Goal: Task Accomplishment & Management: Manage account settings

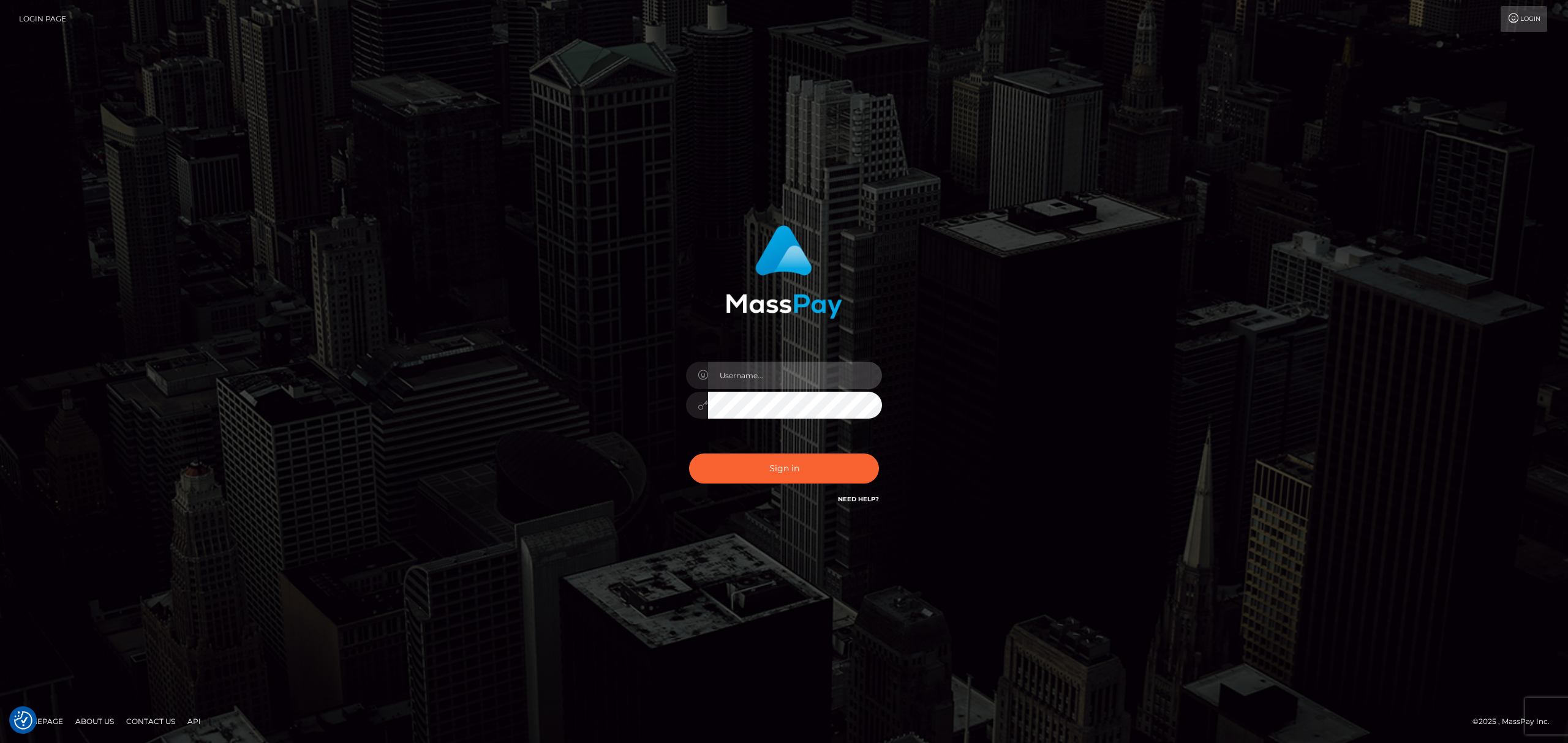
click at [749, 382] on input "text" at bounding box center [795, 376] width 174 height 27
type input "[PERSON_NAME]"
click at [814, 471] on button "Sign in" at bounding box center [784, 468] width 190 height 30
click at [773, 369] on input "text" at bounding box center [795, 376] width 174 height 27
type input "[PERSON_NAME]"
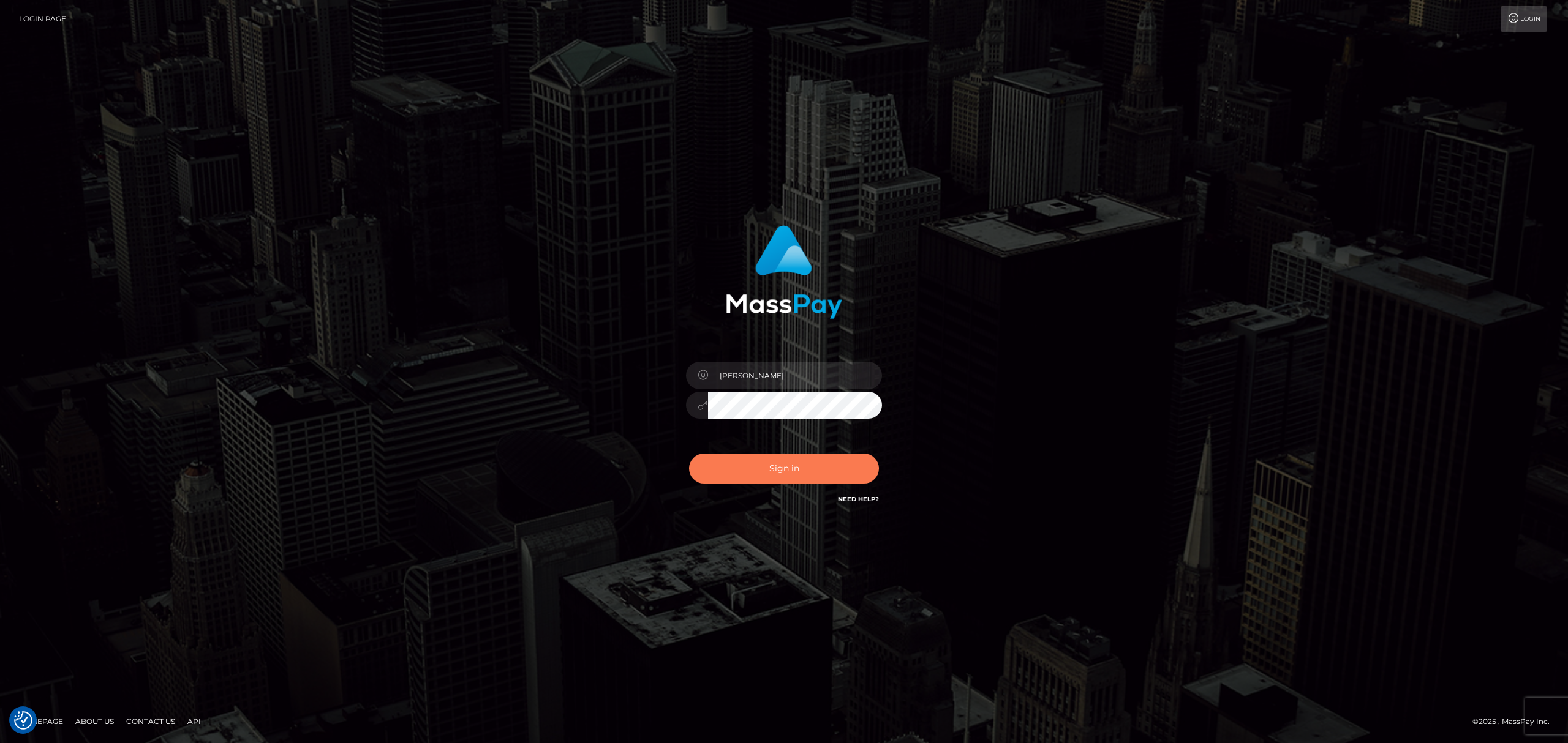
click at [774, 465] on button "Sign in" at bounding box center [784, 468] width 190 height 30
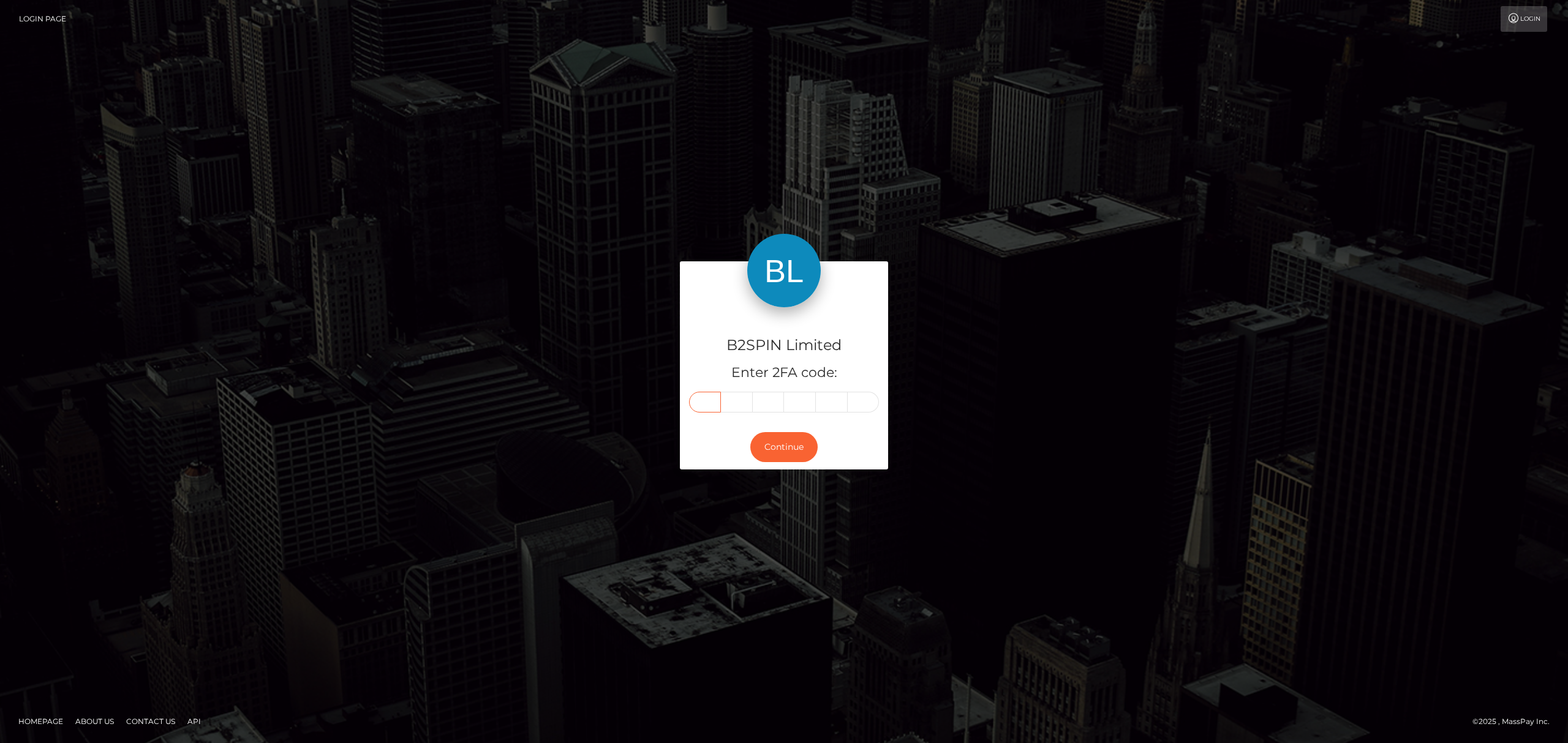
click at [703, 405] on input "text" at bounding box center [705, 402] width 32 height 21
paste input "3"
type input "3"
type input "7"
type input "3"
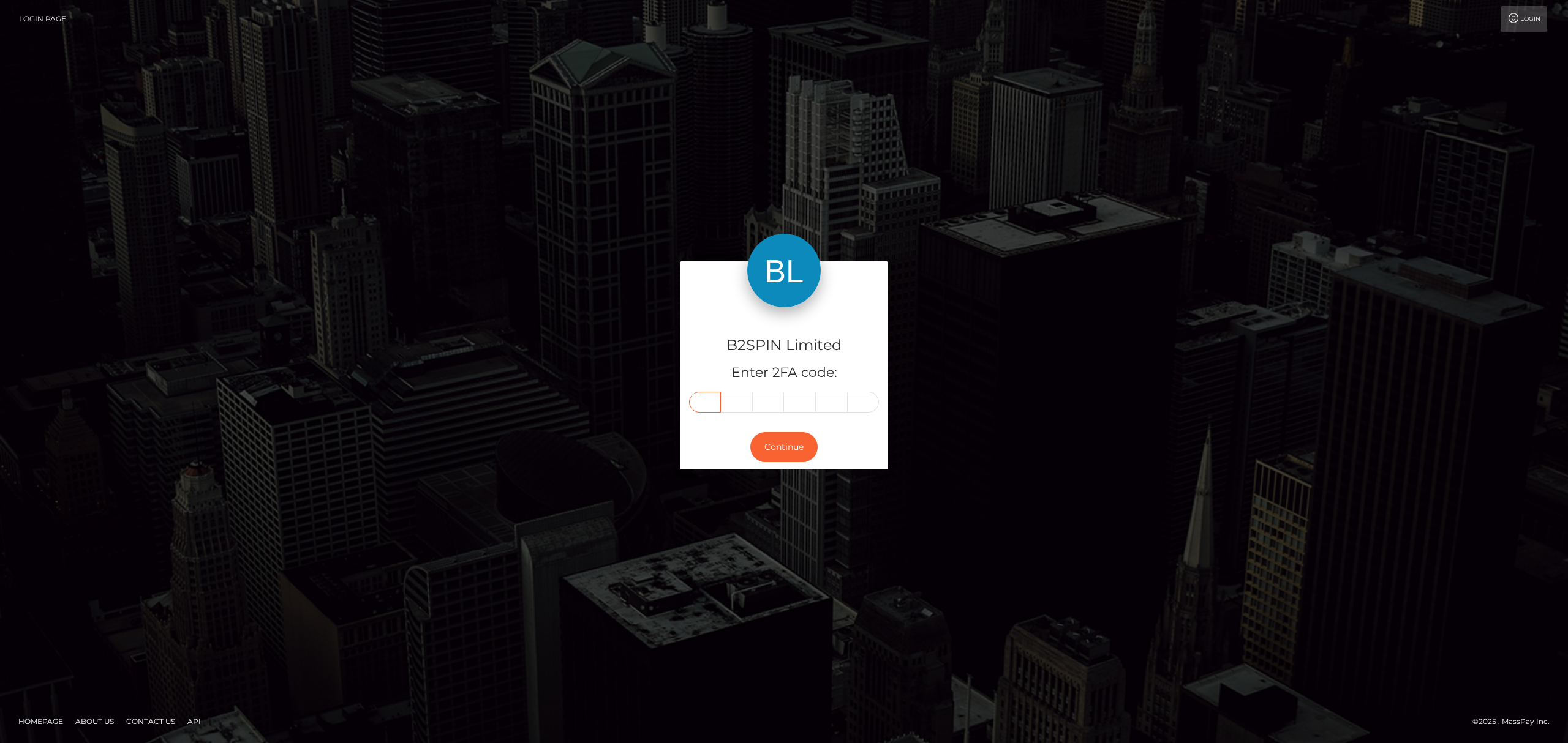
type input "7"
type input "9"
type input "7"
click at [799, 444] on button "Continue" at bounding box center [784, 447] width 67 height 30
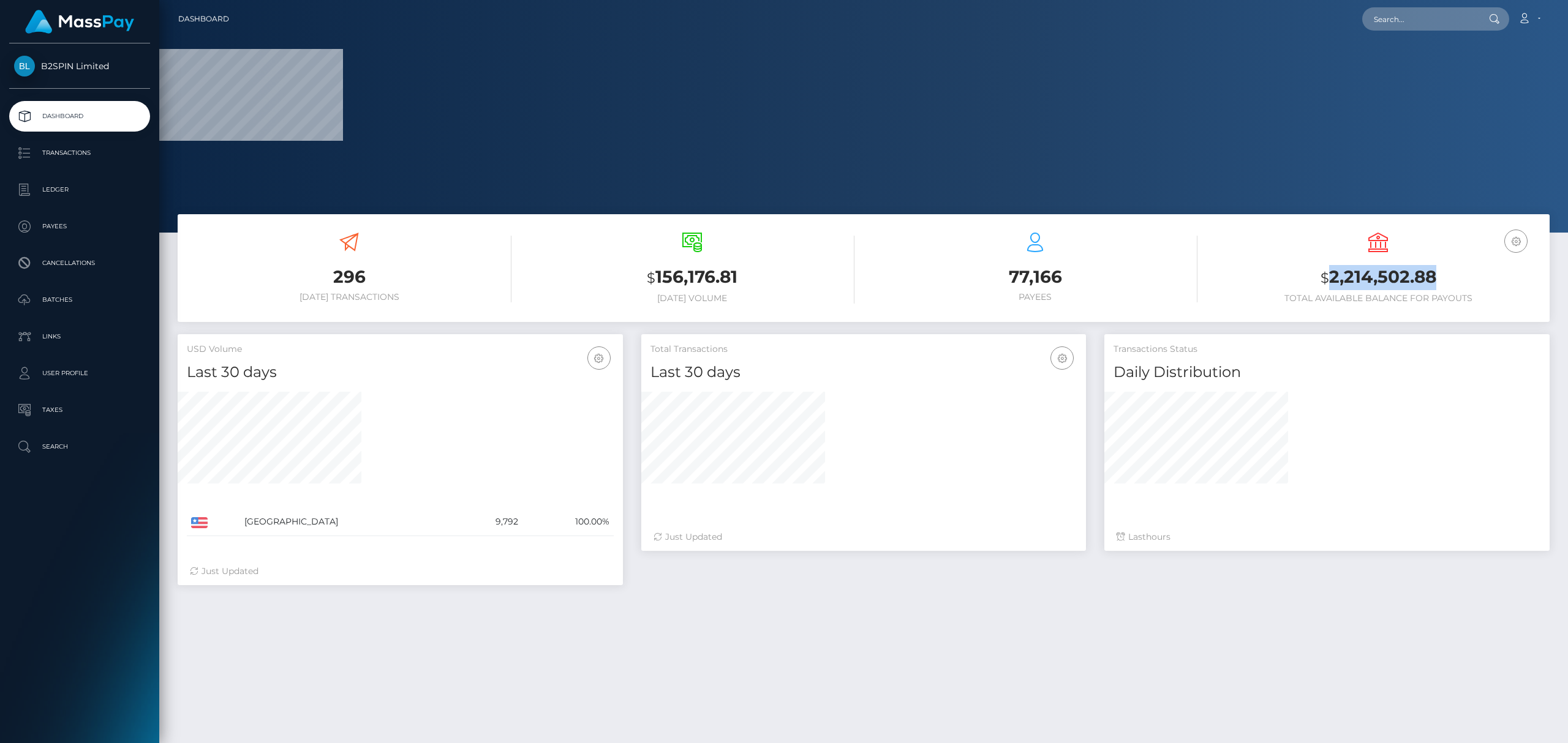
drag, startPoint x: 1442, startPoint y: 284, endPoint x: 1330, endPoint y: 275, distance: 112.4
click at [1330, 275] on h3 "$ 2,214,502.88" at bounding box center [1378, 277] width 325 height 25
copy h3 "2,214,502.88"
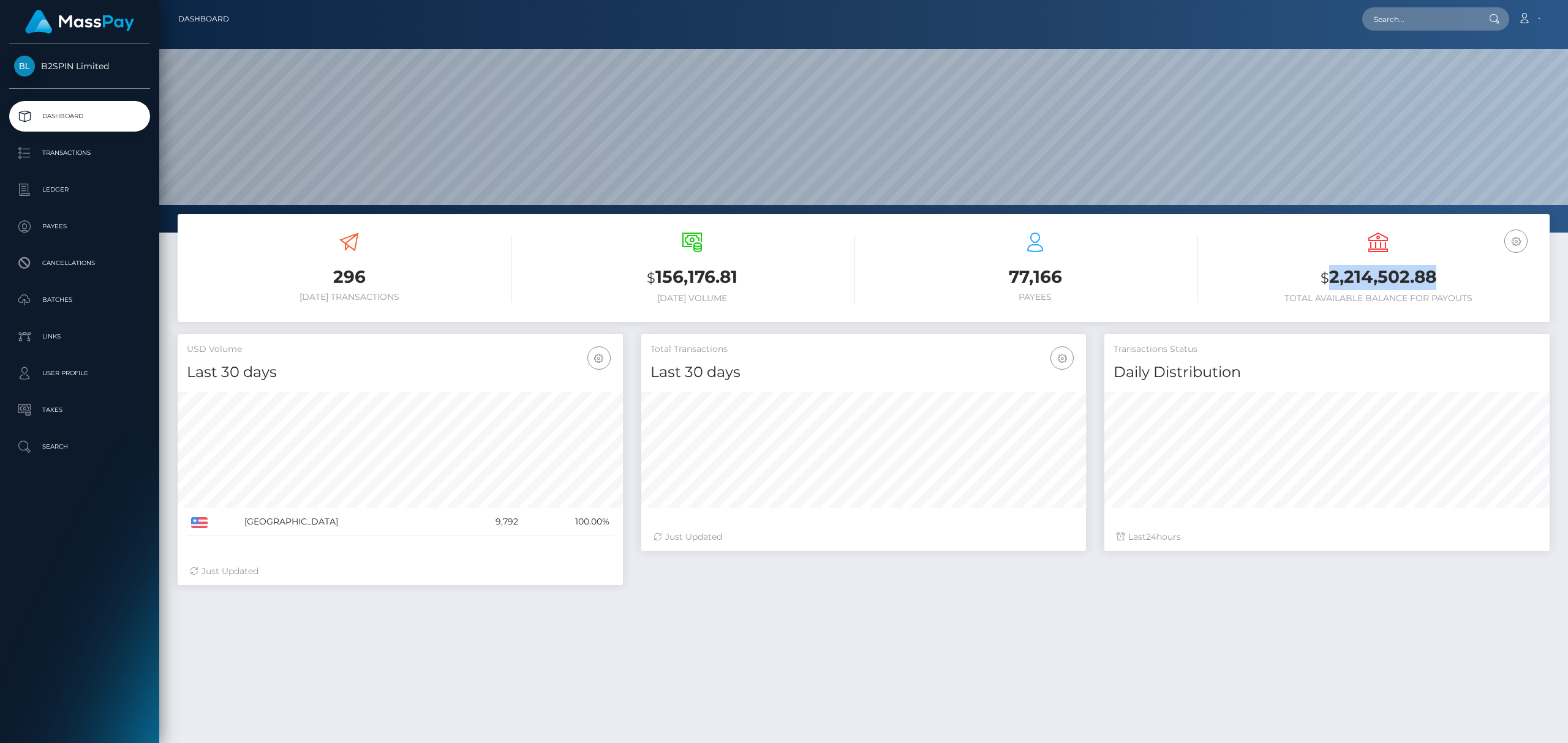
scroll to position [217, 445]
